Goal: Navigation & Orientation: Find specific page/section

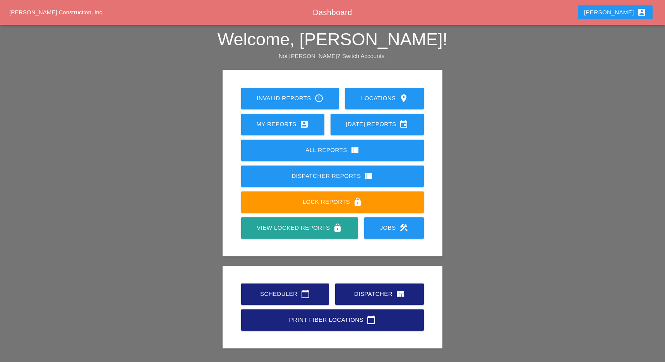
scroll to position [17, 0]
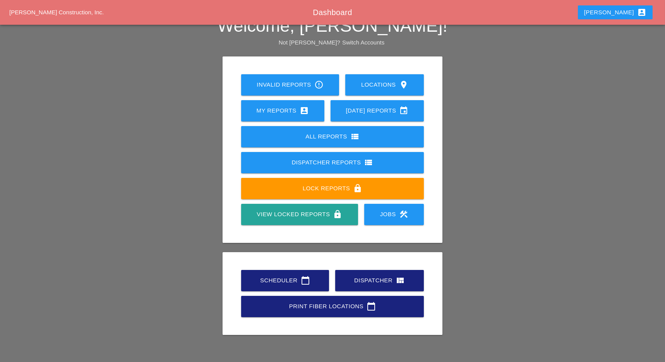
click at [278, 276] on div "Scheduler calendar_today" at bounding box center [285, 280] width 63 height 9
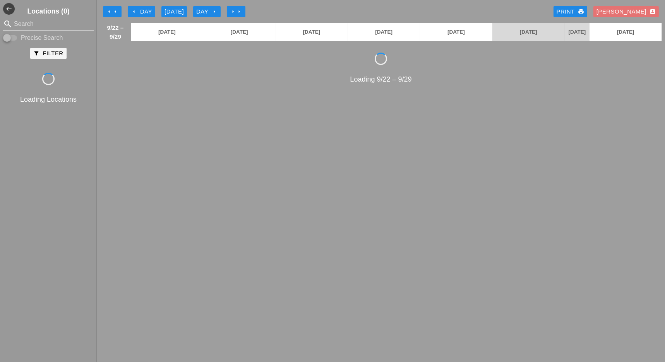
click at [108, 11] on icon "arrow_left" at bounding box center [109, 12] width 6 height 6
